Goal: Communication & Community: Answer question/provide support

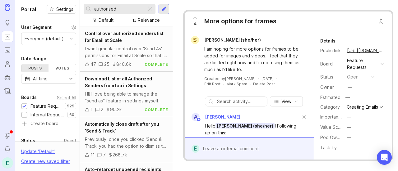
drag, startPoint x: 116, startPoint y: 9, endPoint x: 54, endPoint y: -1, distance: 62.4
click at [54, 0] on html "Ideas Portal Roadmaps Users Autopilot Changelog Announcements Notifications E P…" at bounding box center [199, 85] width 398 height 171
type input "saved row type"
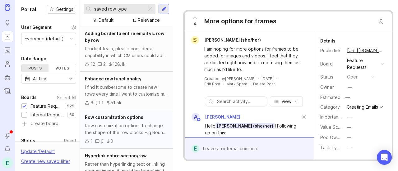
click at [121, 130] on div "Row customization options to change the shape of the row blocks E.g Round secti…" at bounding box center [126, 130] width 83 height 14
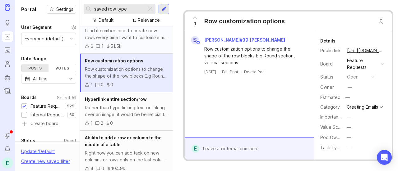
scroll to position [21, 0]
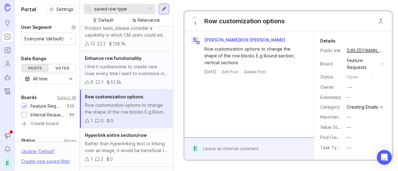
click at [141, 68] on div "I find it cumbersome to create new rows every time I want to customize my conte…" at bounding box center [126, 70] width 83 height 14
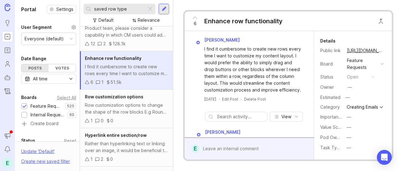
click at [142, 71] on div "I find it cumbersome to create new rows every time I want to customize my conte…" at bounding box center [126, 70] width 83 height 14
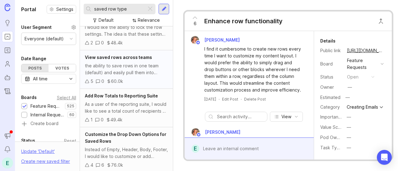
scroll to position [228, 0]
click at [138, 72] on div "the ability to save rows in one team (default) and easily pull them into second…" at bounding box center [126, 69] width 83 height 14
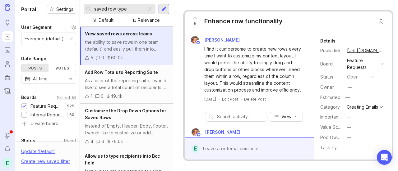
scroll to position [252, 0]
click at [133, 118] on div "Customize the Drop Down Options for Saved Rows" at bounding box center [126, 114] width 83 height 14
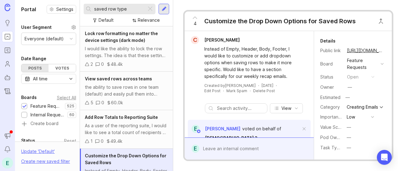
scroll to position [213, 0]
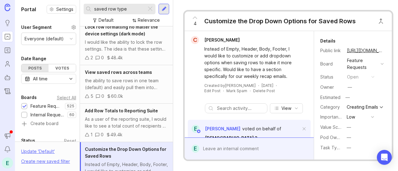
click at [223, 17] on div "Customize the Drop Down Options for Saved Rows" at bounding box center [279, 21] width 151 height 9
click at [114, 147] on span "Customize the Drop Down Options for Saved Rows" at bounding box center [126, 153] width 82 height 12
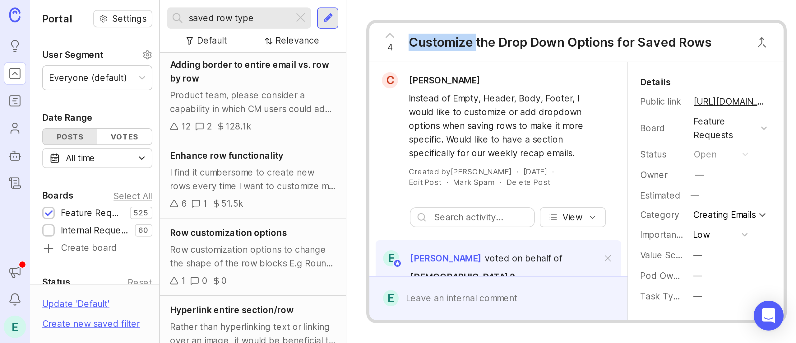
scroll to position [0, 0]
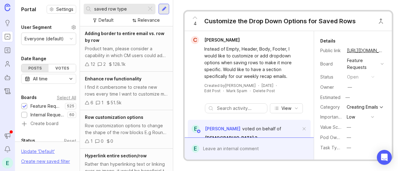
click at [24, 10] on h1 "Portal" at bounding box center [28, 9] width 15 height 7
click at [7, 164] on div "E" at bounding box center [7, 163] width 11 height 11
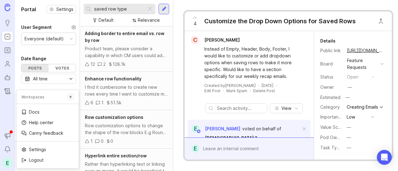
click at [252, 16] on div "4 Customize the Drop Down Options for Saved Rows" at bounding box center [272, 21] width 174 height 19
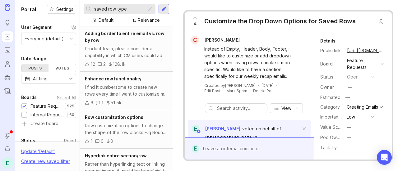
click at [295, 5] on div "4 Customize the Drop Down Options for Saved Rows C Chelsea Lane Instead of Empt…" at bounding box center [288, 85] width 230 height 171
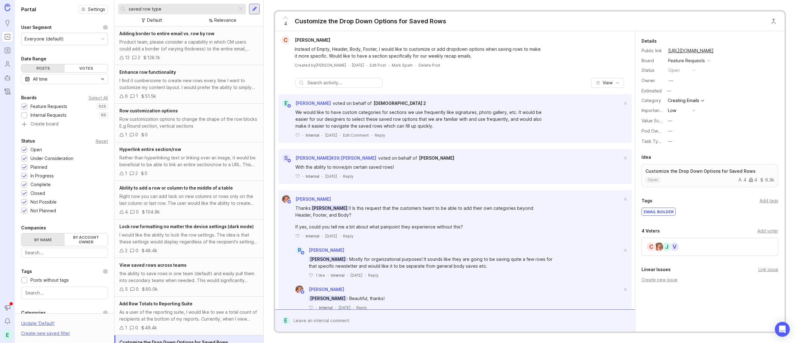
click at [74, 16] on div "Portal Settings User Segment Everyone (default) Date Range Posts Votes All time…" at bounding box center [64, 195] width 99 height 391
click at [7, 171] on div "E" at bounding box center [7, 334] width 11 height 11
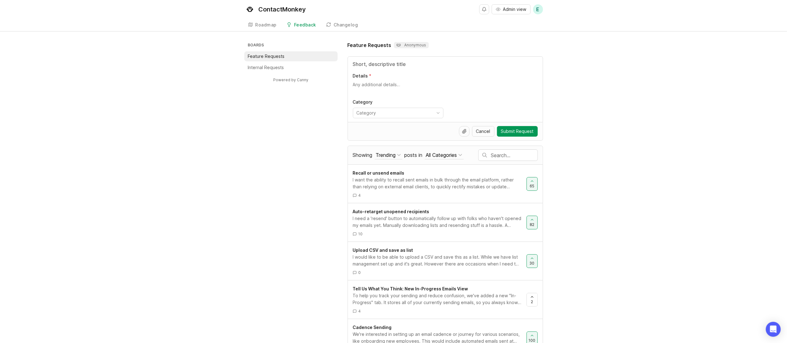
click at [506, 158] on input "text" at bounding box center [514, 155] width 46 height 7
type input "customize saved rows"
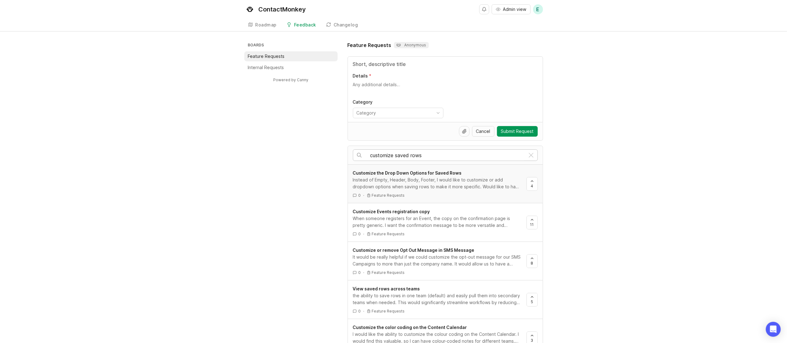
click at [446, 185] on div "Instead of Empty, Header, Body, Footer, I would like to customize or add dropdo…" at bounding box center [437, 183] width 169 height 14
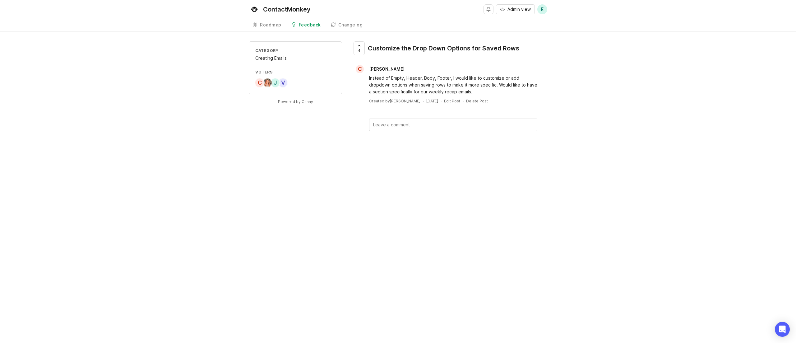
click at [450, 48] on div "Customize the Drop Down Options for Saved Rows" at bounding box center [443, 48] width 151 height 9
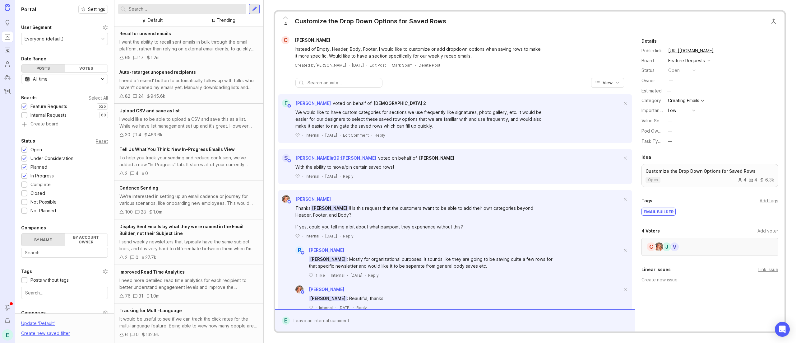
click at [711, 244] on div "V J C" at bounding box center [710, 247] width 137 height 18
click at [760, 231] on div "Add voter" at bounding box center [768, 230] width 21 height 7
click at [703, 240] on div at bounding box center [710, 244] width 137 height 12
paste input "[EMAIL_ADDRESS][DOMAIN_NAME]"
type input "[PERSON_NAME]"
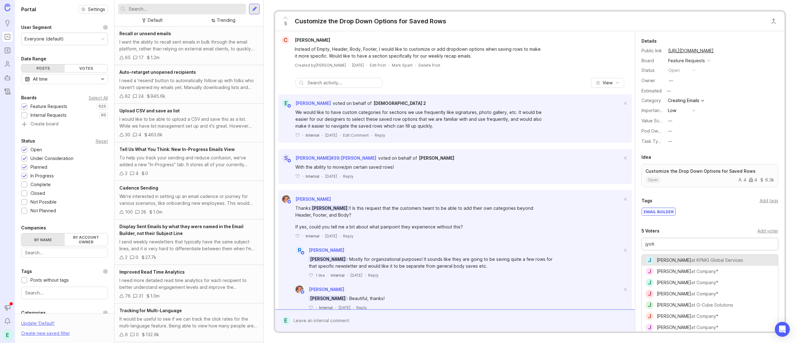
type input "[PERSON_NAME]"
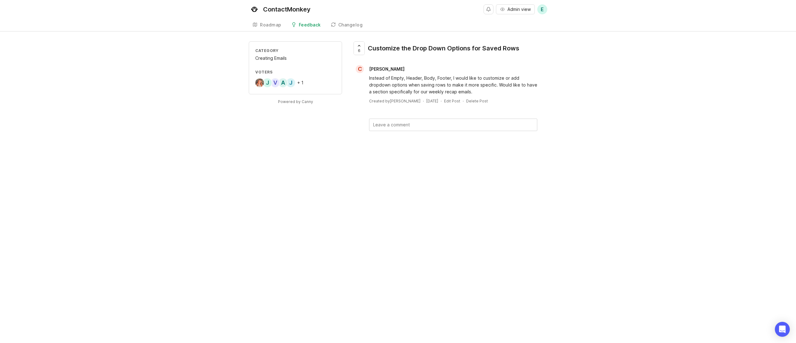
click at [35, 55] on div "Category Creating Emails Voters J A V J + 1 Powered by Canny 6 Customize the Dr…" at bounding box center [398, 96] width 796 height 110
